Goal: Task Accomplishment & Management: Manage account settings

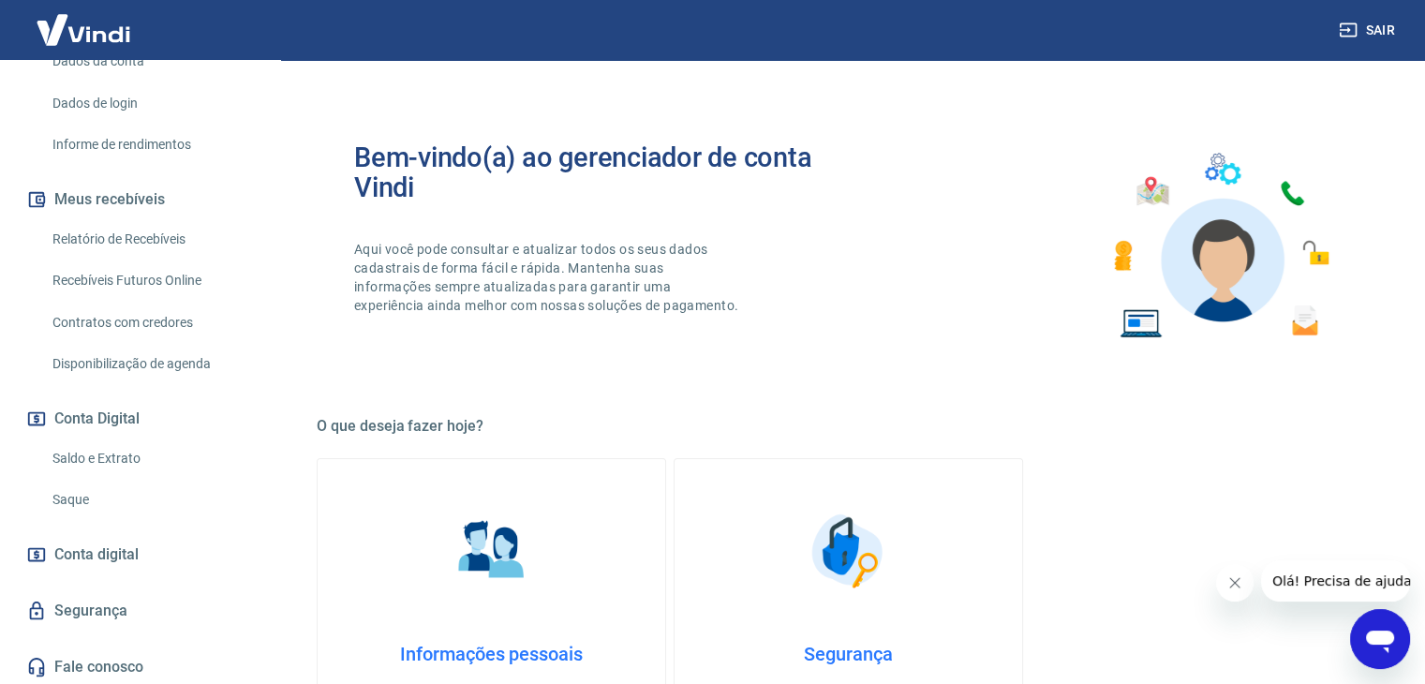
scroll to position [313, 0]
click at [82, 492] on link "Saque" at bounding box center [151, 497] width 213 height 38
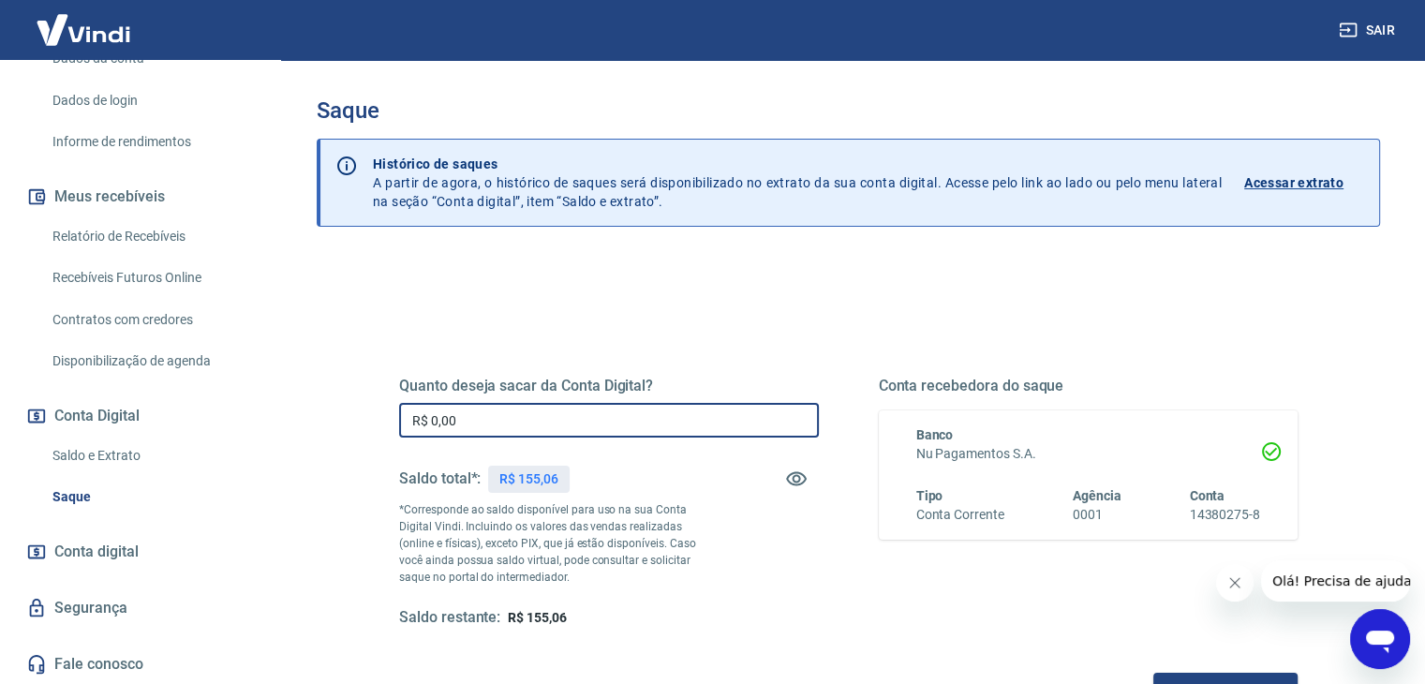
drag, startPoint x: 461, startPoint y: 413, endPoint x: 383, endPoint y: 419, distance: 78.0
click at [383, 419] on div "Quanto deseja sacar da Conta Digital? R$ 0,00 ​ Saldo total*: R$ 155,06 *Corres…" at bounding box center [849, 512] width 944 height 436
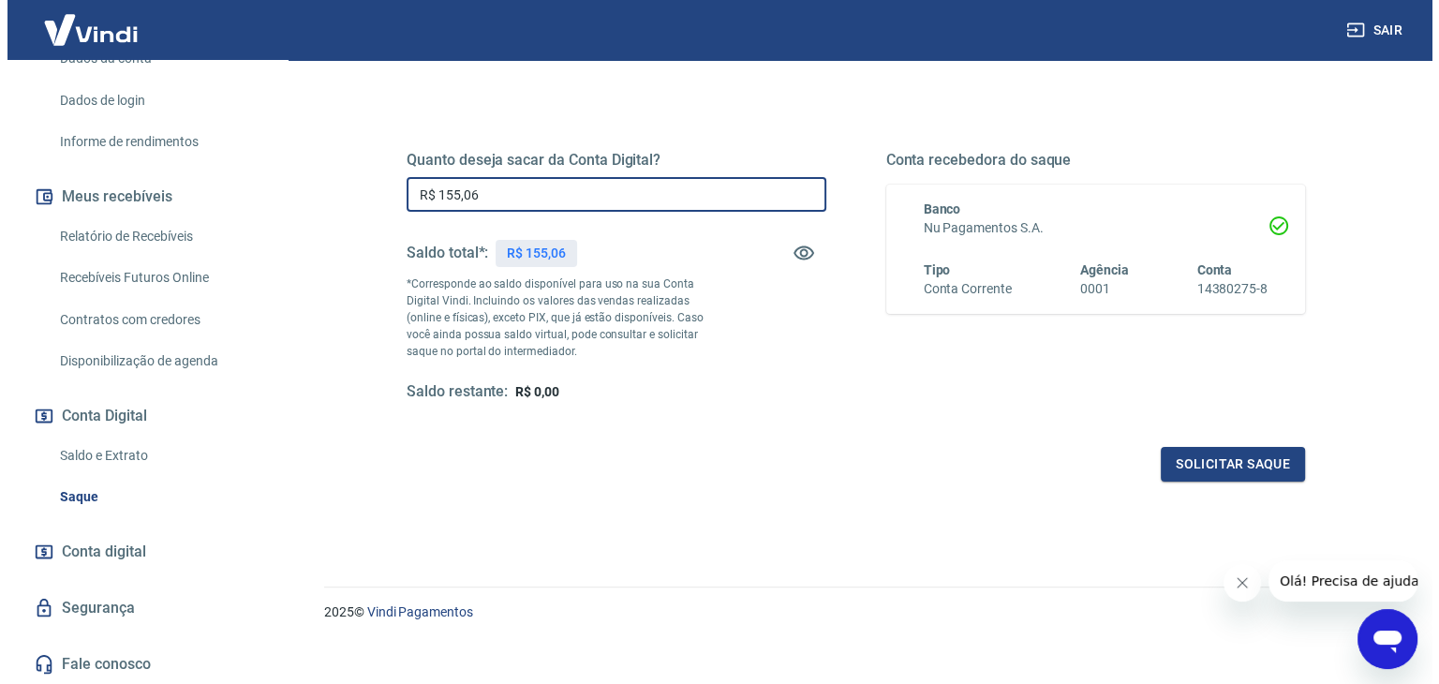
scroll to position [242, 0]
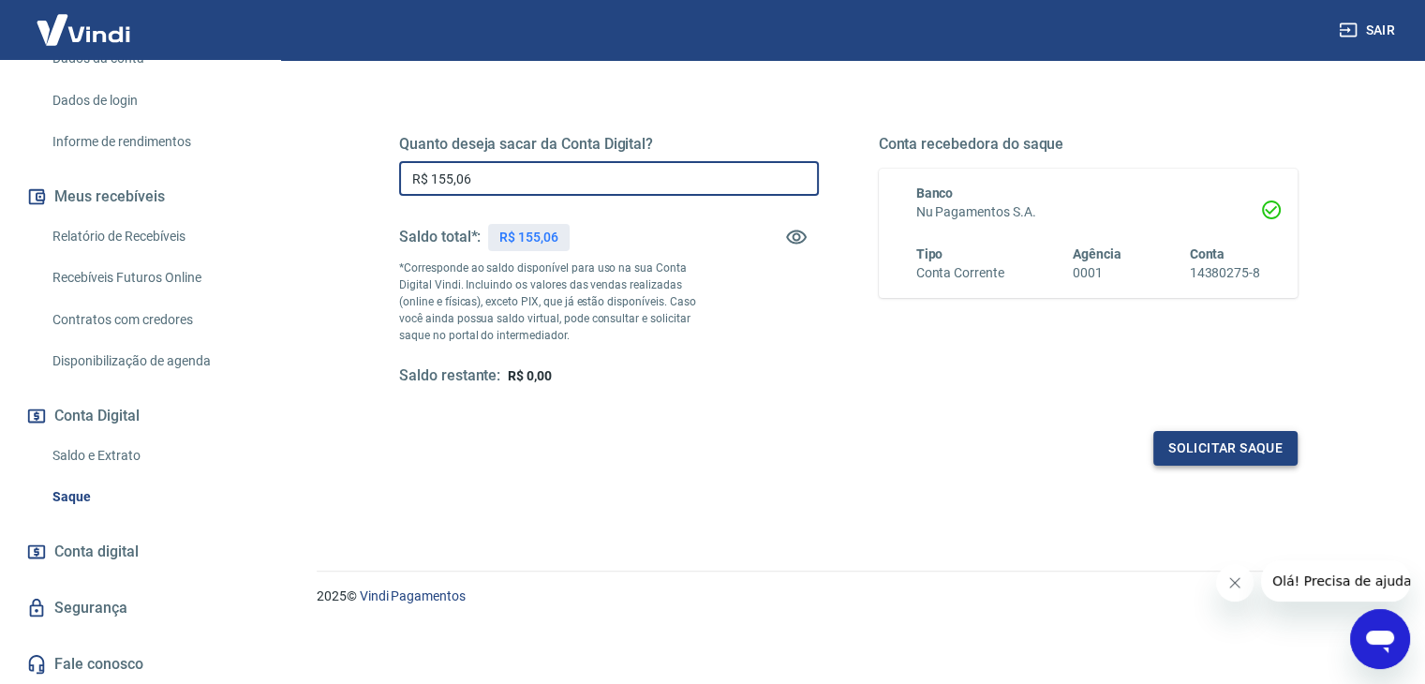
type input "R$ 155,06"
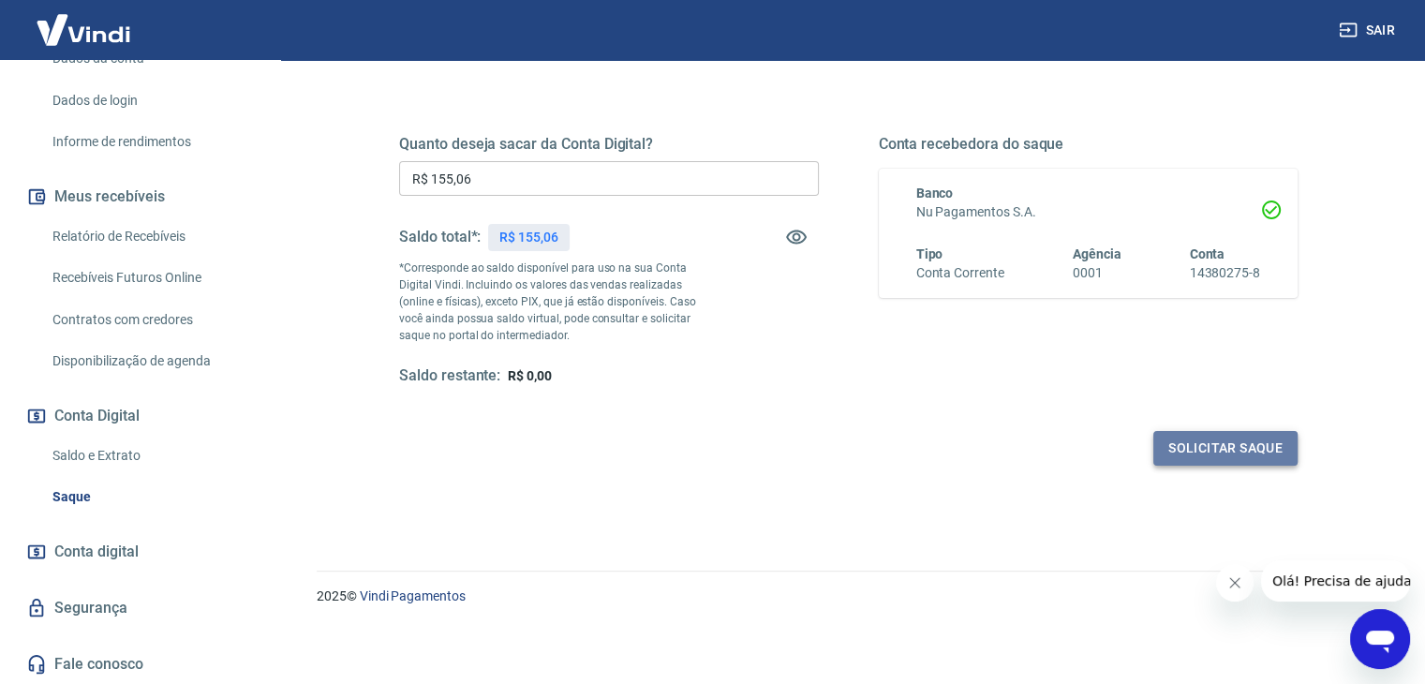
click at [1203, 462] on button "Solicitar saque" at bounding box center [1226, 448] width 144 height 35
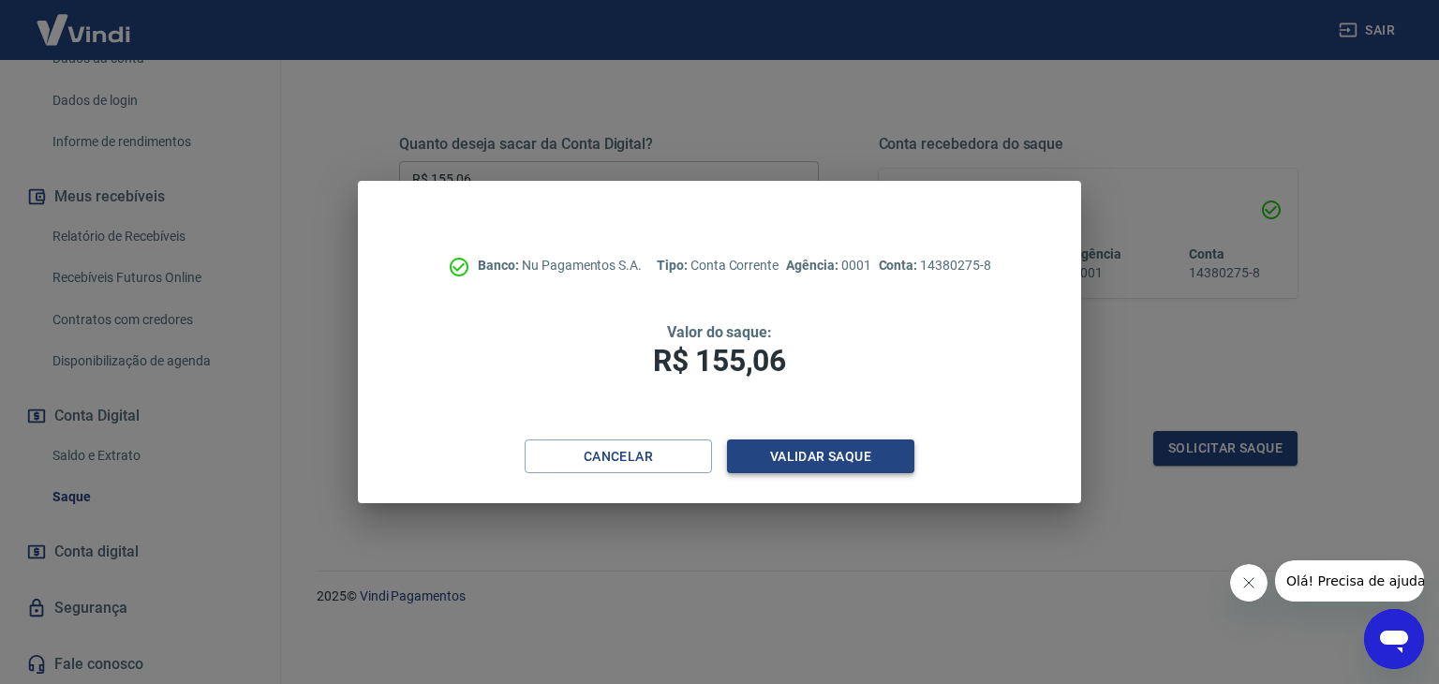
click at [836, 457] on button "Validar saque" at bounding box center [820, 457] width 187 height 35
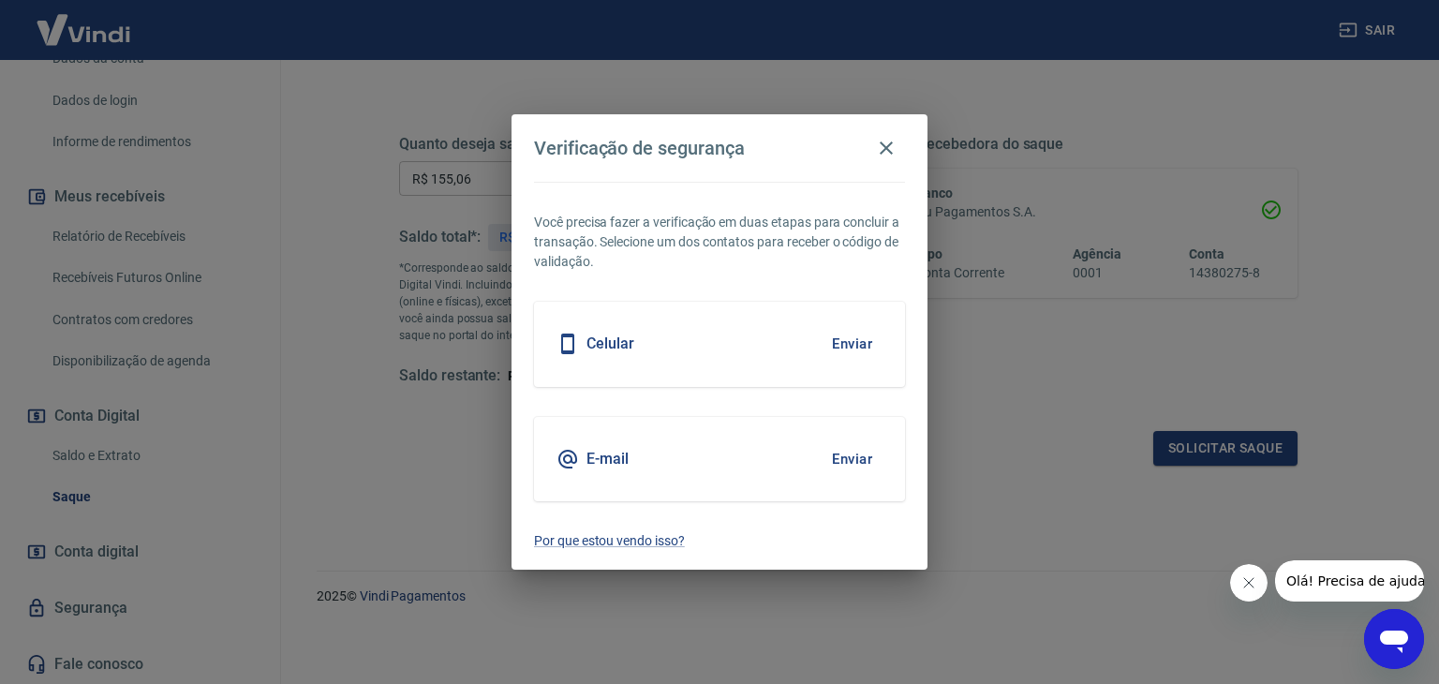
click at [836, 457] on button "Enviar" at bounding box center [852, 459] width 61 height 39
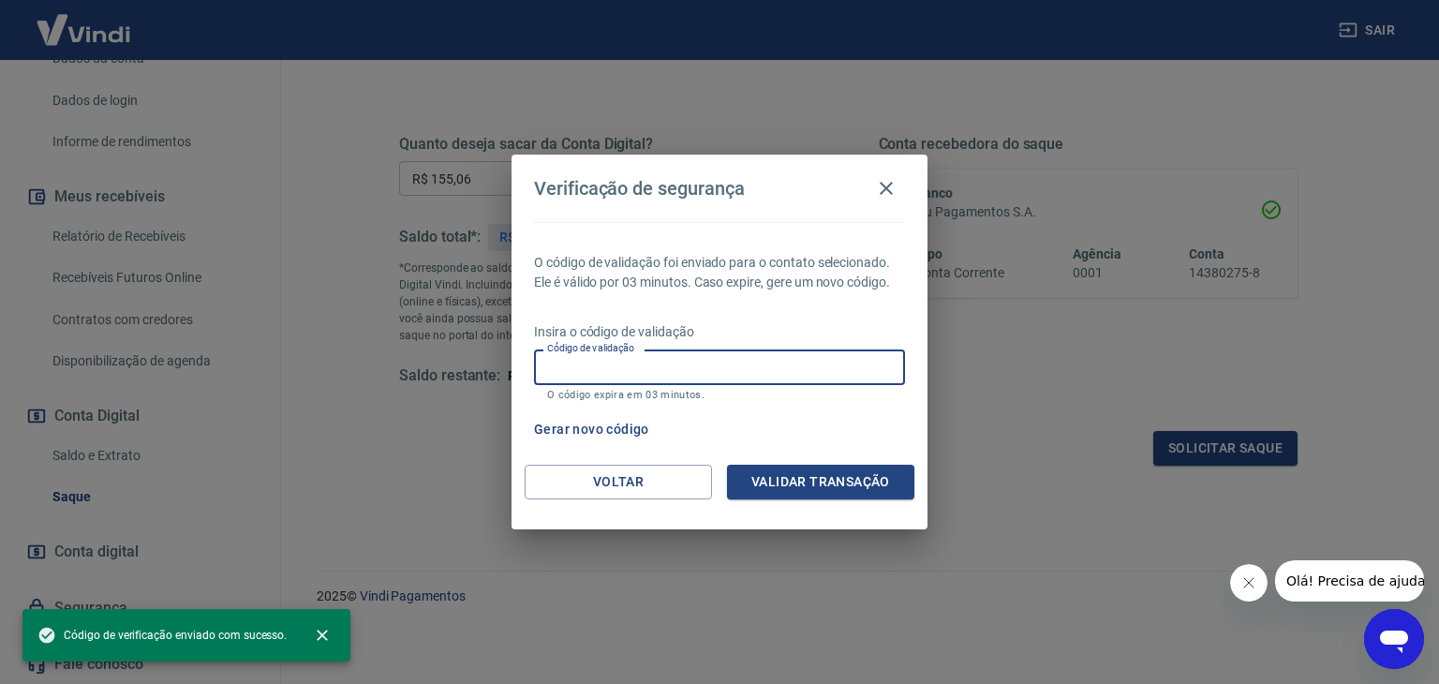
click at [686, 353] on input "Código de validação" at bounding box center [719, 367] width 371 height 35
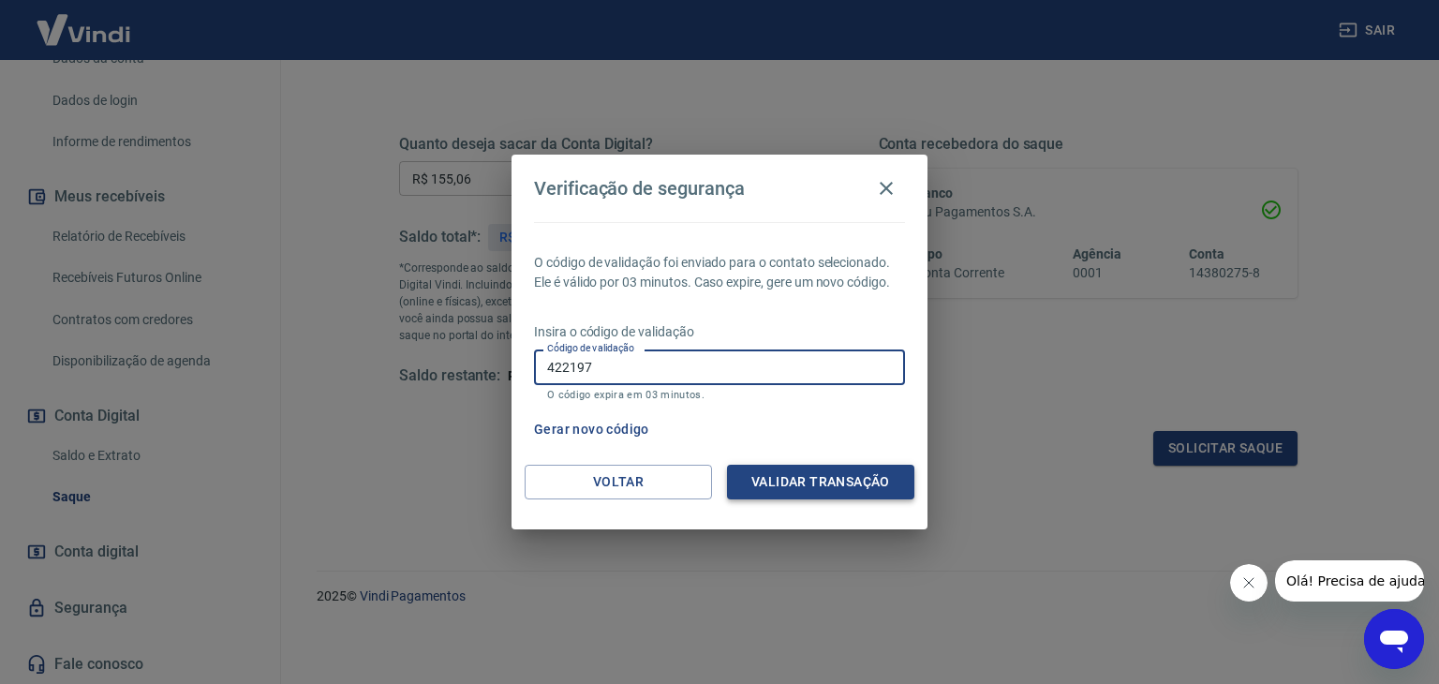
type input "422197"
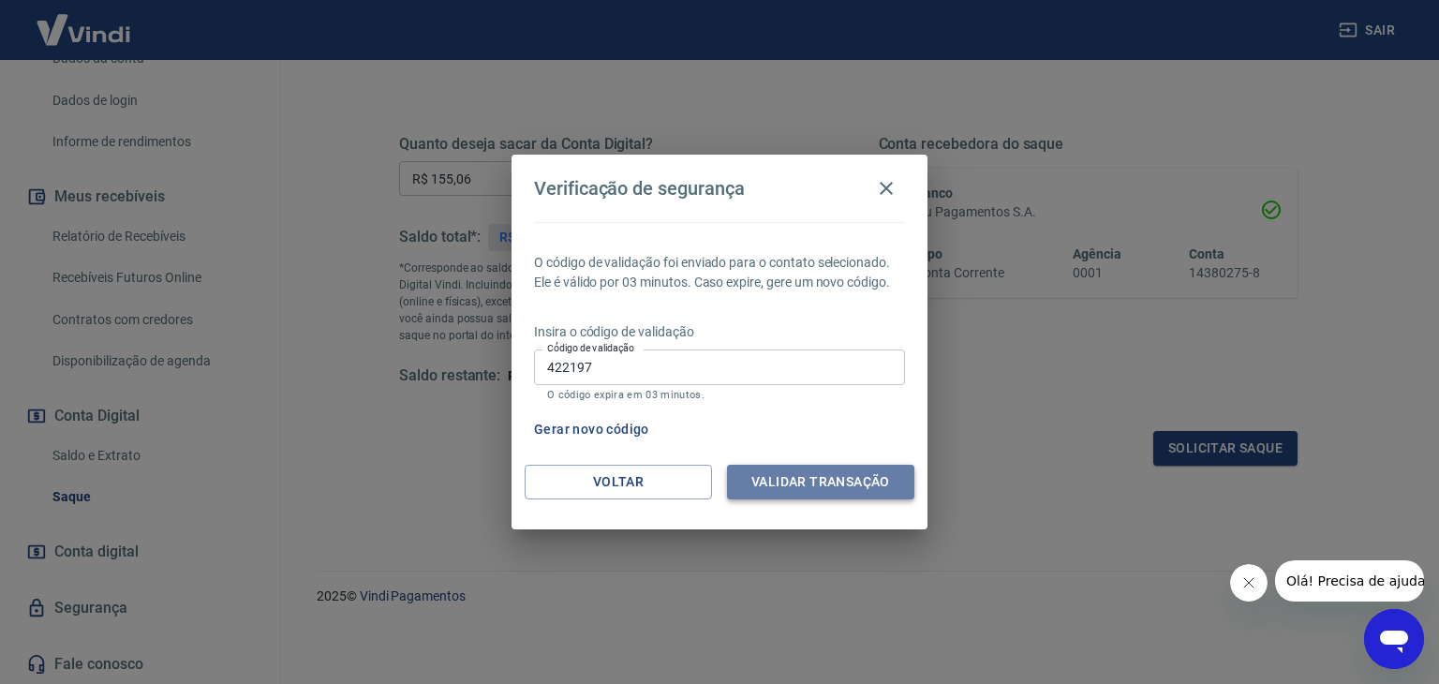
click at [766, 473] on button "Validar transação" at bounding box center [820, 482] width 187 height 35
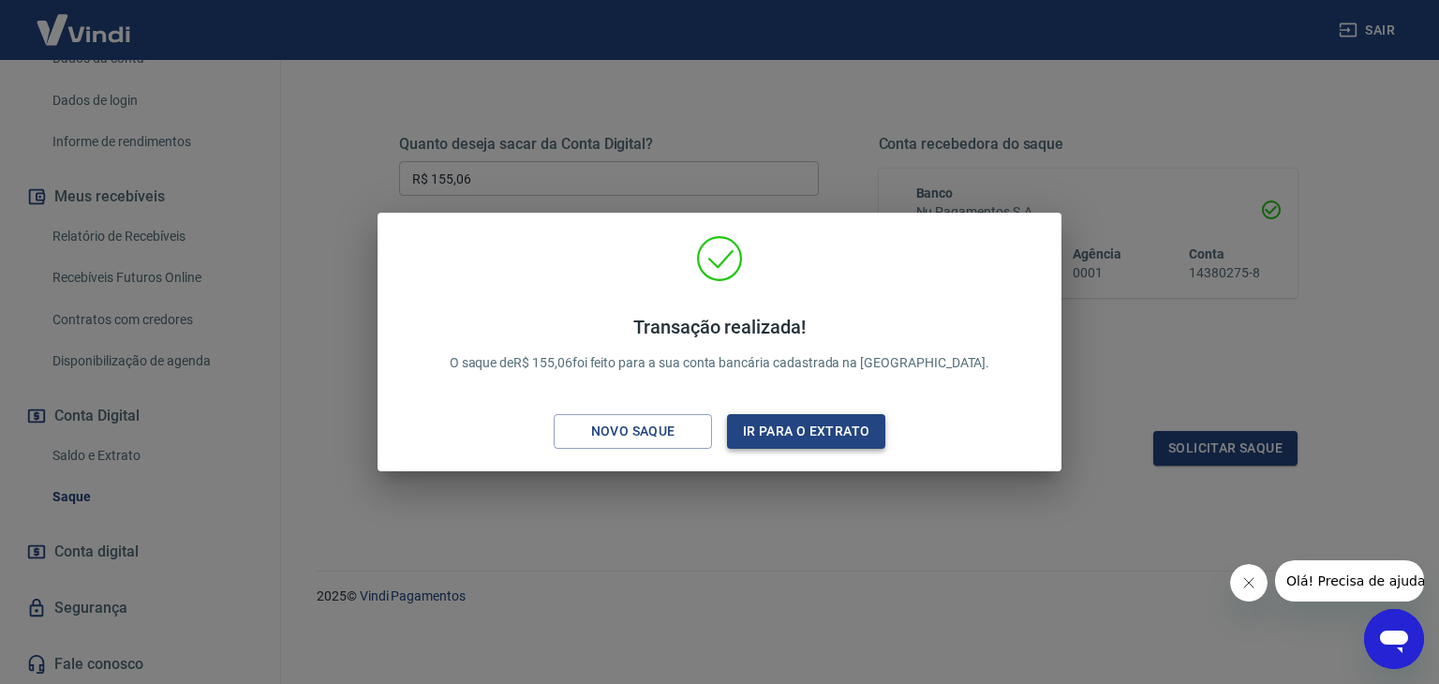
click at [791, 420] on button "Ir para o extrato" at bounding box center [806, 431] width 158 height 35
